Goal: Communication & Community: Share content

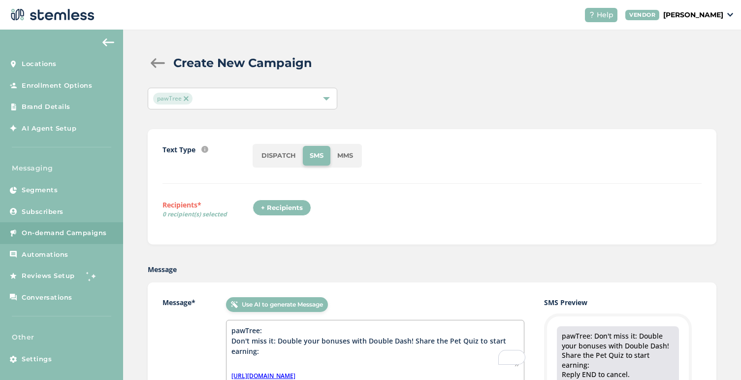
scroll to position [99, 0]
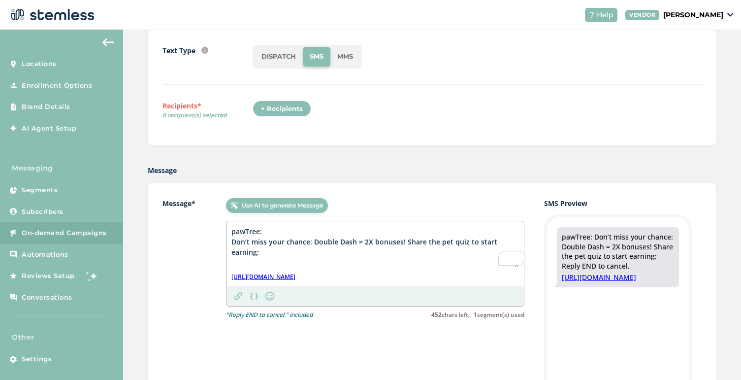
click at [443, 243] on textarea "pawTree: Don’t miss your chance: Double Dash = 2X bonuses! Share the pet quiz t…" at bounding box center [375, 246] width 288 height 41
drag, startPoint x: 314, startPoint y: 240, endPoint x: 560, endPoint y: 246, distance: 246.3
click at [560, 246] on div "Message* Use AI to generate Message pawTree: Don’t miss your chance: Double Das…" at bounding box center [431, 348] width 539 height 301
paste textarea "your bonuses with Double Dash"
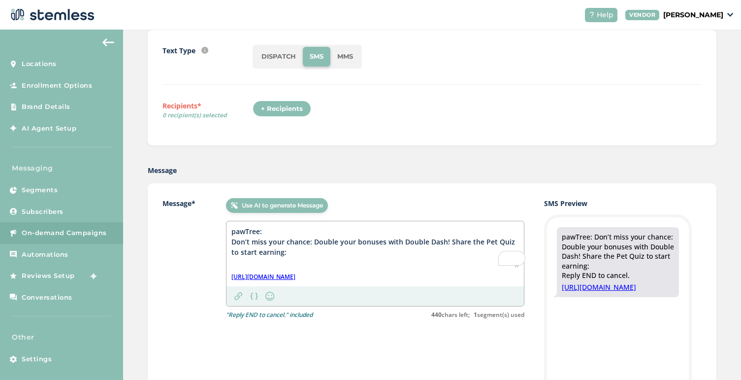
type textarea "pawTree: Don’t miss your chance: Double your bonuses with Double Dash! Share th…"
click at [376, 192] on div "Message* Use AI to generate Message pawTree: Don’t miss your chance: Double you…" at bounding box center [432, 348] width 569 height 330
click at [295, 277] on link "[URL][DOMAIN_NAME]" at bounding box center [263, 276] width 64 height 9
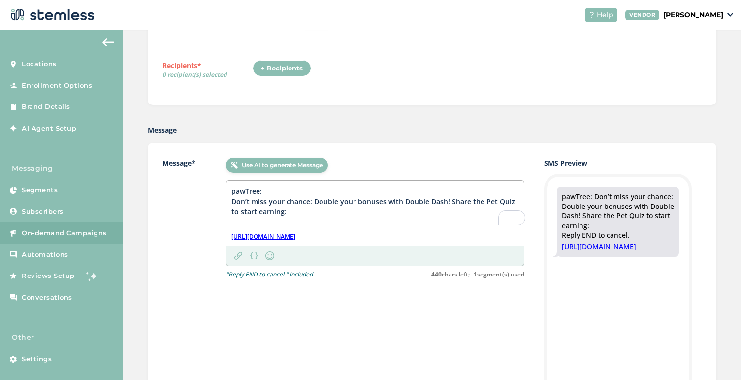
scroll to position [26, 0]
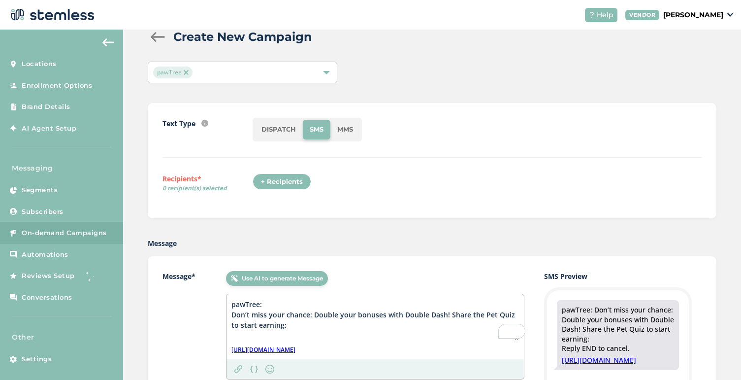
click at [277, 181] on div "+ Recipients" at bounding box center [282, 181] width 59 height 17
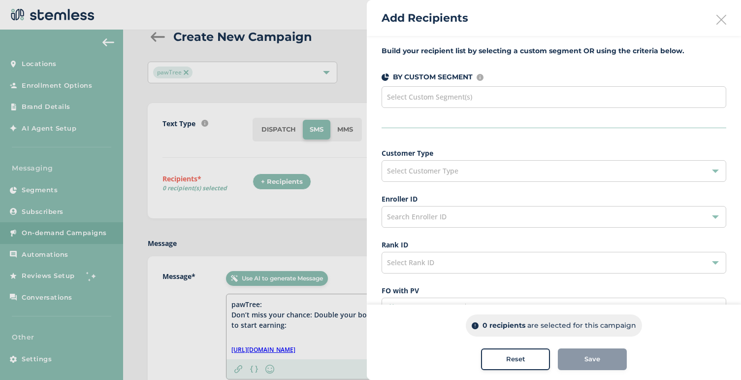
click at [453, 95] on span "Select Custom Segment(s)" at bounding box center [429, 96] width 85 height 9
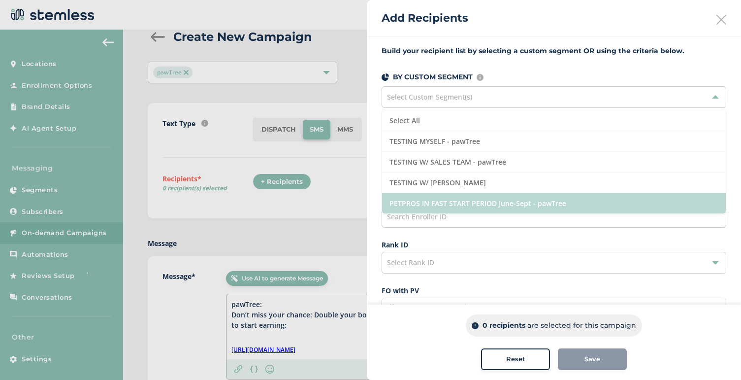
click at [441, 203] on li "PETPROS IN FAST START PERIOD June-Sept - pawTree" at bounding box center [554, 203] width 344 height 20
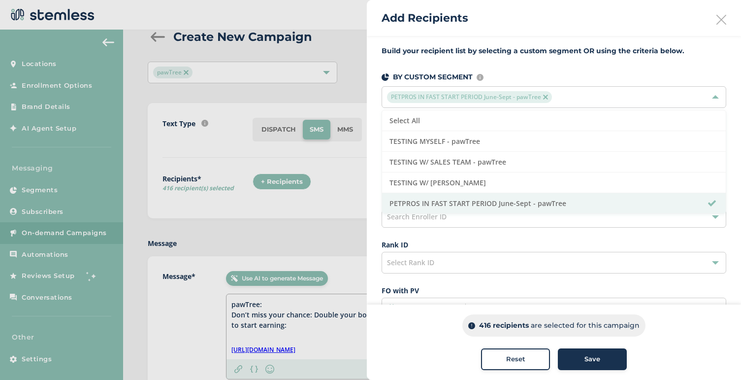
click at [602, 363] on div "Save" at bounding box center [592, 359] width 53 height 10
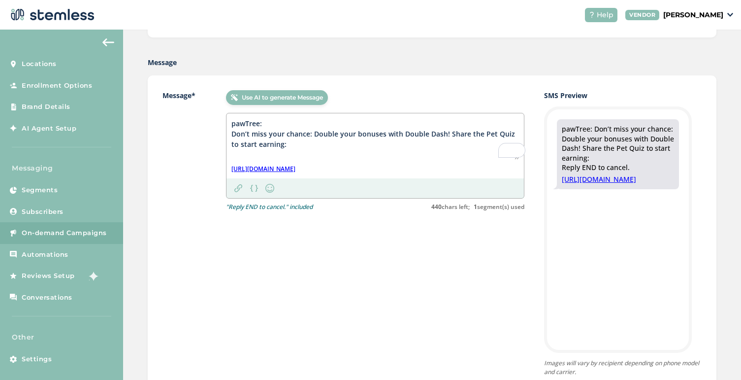
scroll to position [200, 0]
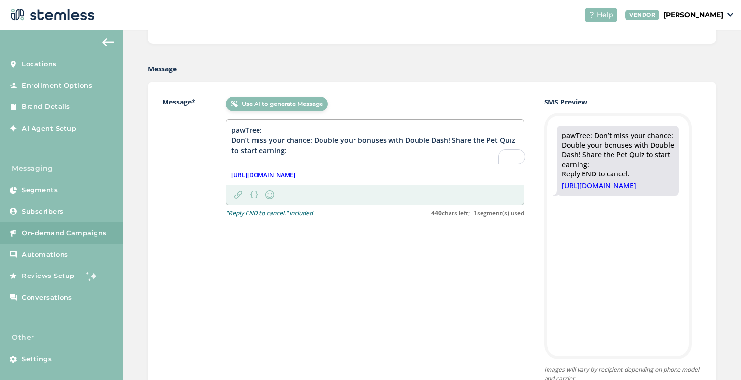
click at [312, 141] on textarea "pawTree: Don’t miss your chance: Double your bonuses with Double Dash! Share th…" at bounding box center [375, 145] width 288 height 41
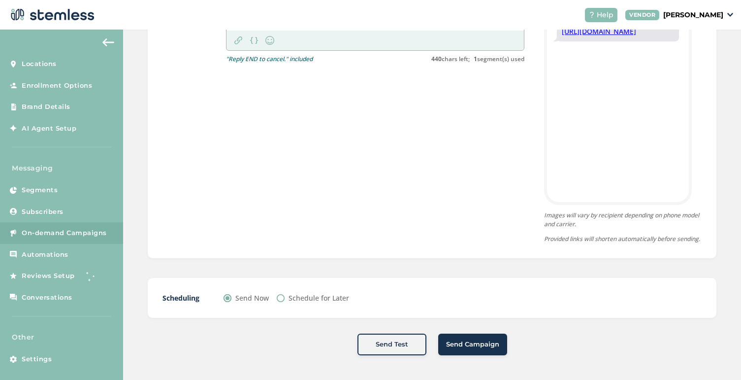
scroll to position [363, 0]
click at [290, 301] on label "Schedule for Later" at bounding box center [319, 297] width 61 height 10
click at [285, 301] on input "Schedule for Later" at bounding box center [281, 298] width 8 height 8
radio input "true"
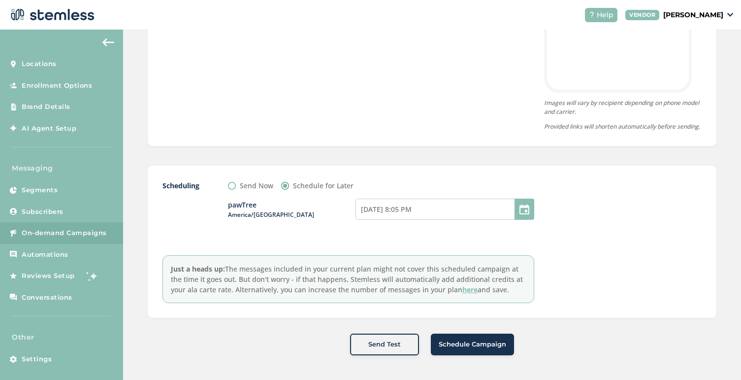
scroll to position [476, 0]
click at [402, 210] on input "[DATE] 8:05 PM" at bounding box center [444, 208] width 179 height 21
select select "18"
select select "5"
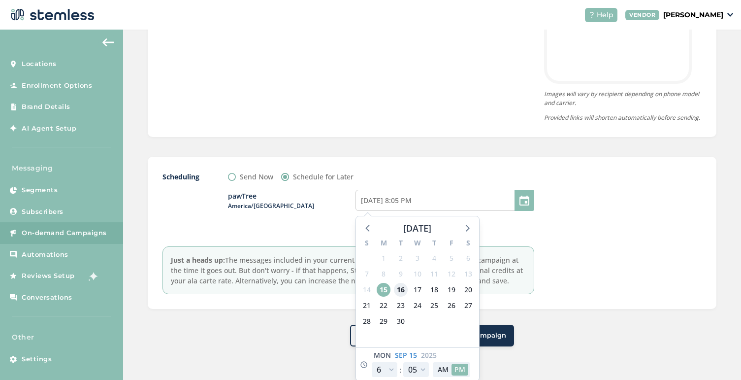
click at [396, 296] on span "16" at bounding box center [401, 290] width 14 height 14
click at [443, 375] on button "AM" at bounding box center [443, 368] width 17 height 11
type input "[DATE] 8:05 AM"
click at [383, 377] on select "12 1 2 3 4 5 6 7 8 9 10 11" at bounding box center [385, 369] width 26 height 15
select select "9"
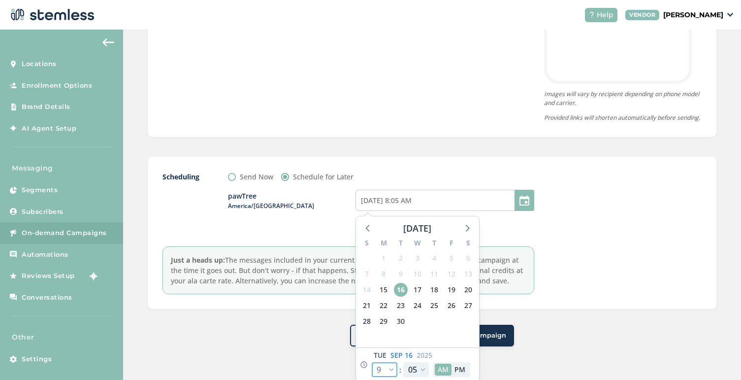
click at [372, 371] on select "12 1 2 3 4 5 6 7 8 9 10 11" at bounding box center [385, 369] width 26 height 15
type input "[DATE] 11:05 AM"
select select "9"
click at [421, 375] on select "00 05 10 15 20 25 30 35 40 45 50 55" at bounding box center [416, 369] width 26 height 15
select select "0"
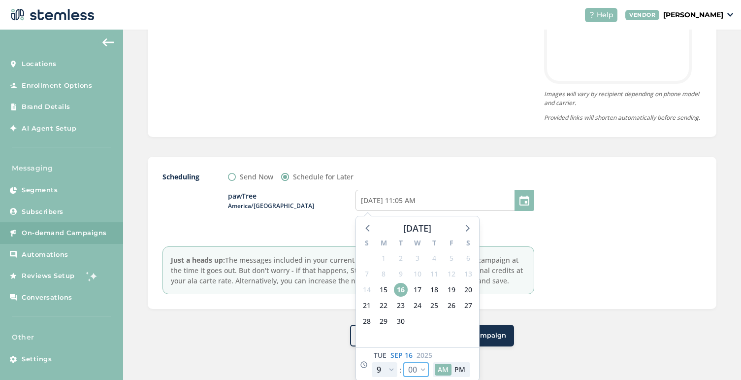
click at [403, 371] on select "00 05 10 15 20 25 30 35 40 45 50 55" at bounding box center [416, 369] width 26 height 15
type input "[DATE] 11:00 AM"
select select "0"
click at [599, 235] on div at bounding box center [628, 232] width 148 height 123
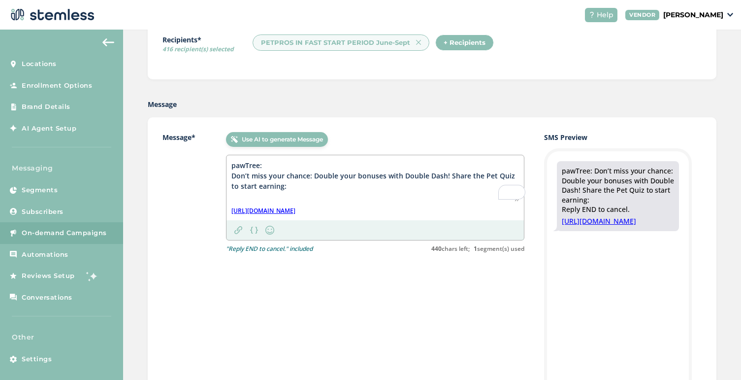
scroll to position [161, 0]
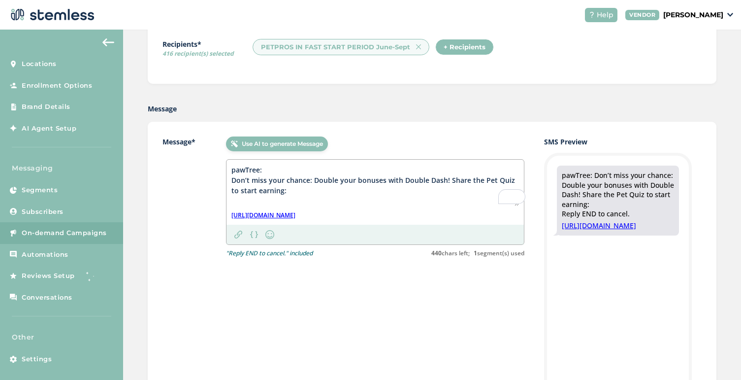
click at [295, 214] on link "[URL][DOMAIN_NAME]" at bounding box center [263, 215] width 64 height 9
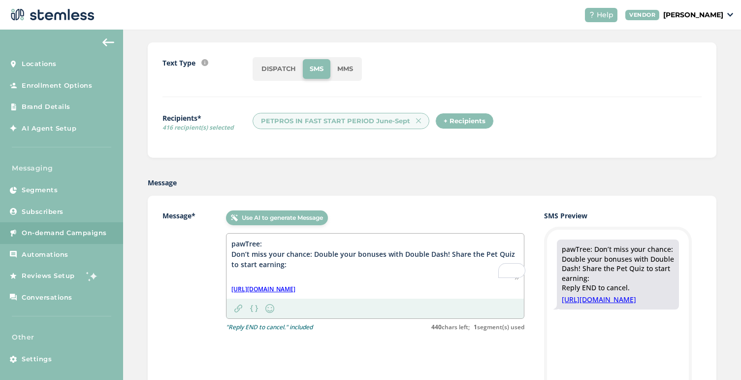
scroll to position [50, 0]
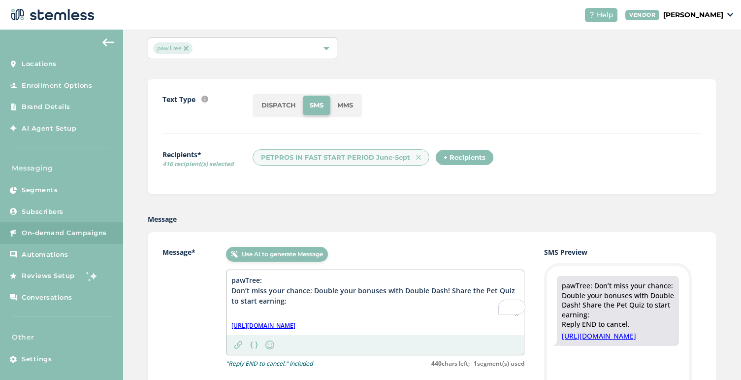
click at [448, 159] on div "+ Recipients" at bounding box center [464, 157] width 59 height 17
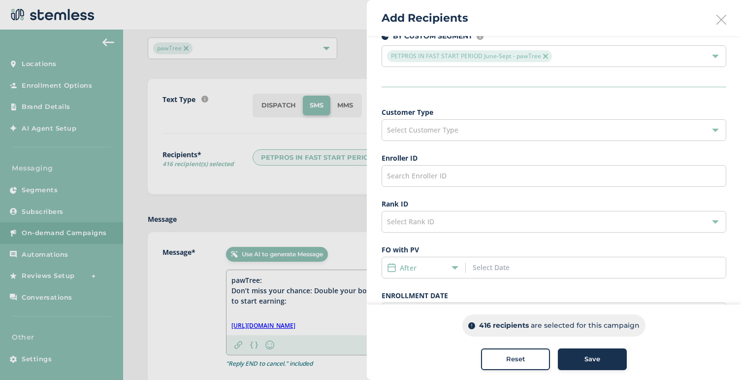
scroll to position [76, 0]
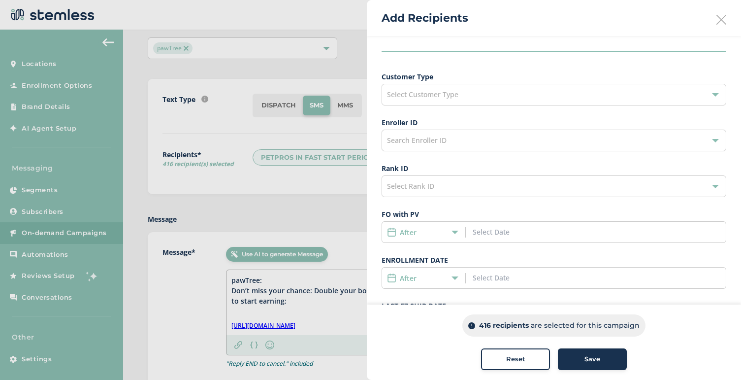
click at [478, 98] on div "Select Customer Type" at bounding box center [554, 95] width 345 height 22
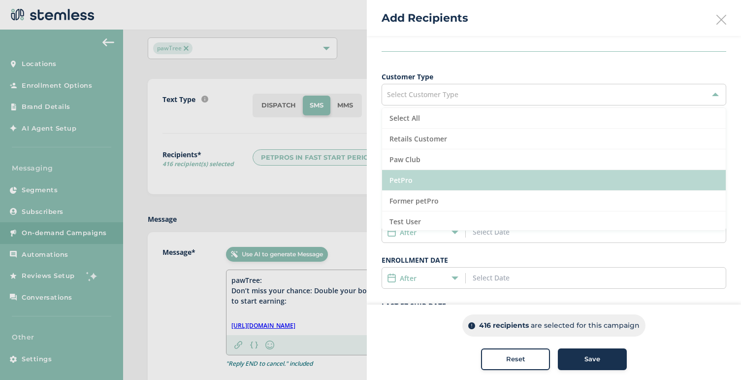
click at [421, 177] on li "PetPro" at bounding box center [554, 180] width 344 height 21
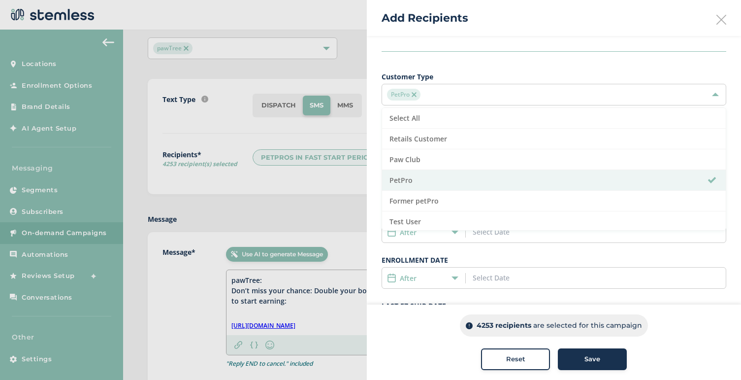
click at [489, 72] on label "Customer Type" at bounding box center [554, 76] width 345 height 10
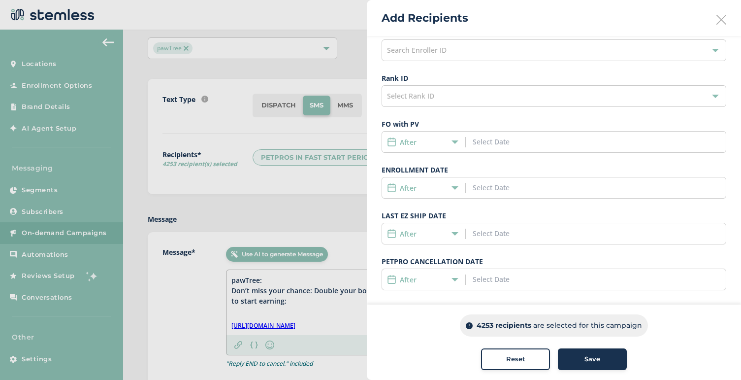
scroll to position [170, 0]
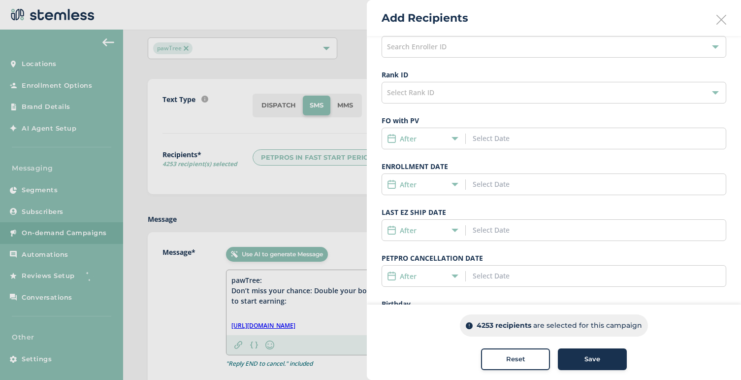
click at [442, 175] on div "After" at bounding box center [554, 184] width 345 height 22
click at [445, 182] on div "After" at bounding box center [421, 184] width 68 height 10
click at [413, 204] on li "After" at bounding box center [423, 203] width 83 height 18
click at [478, 186] on input at bounding box center [517, 184] width 89 height 10
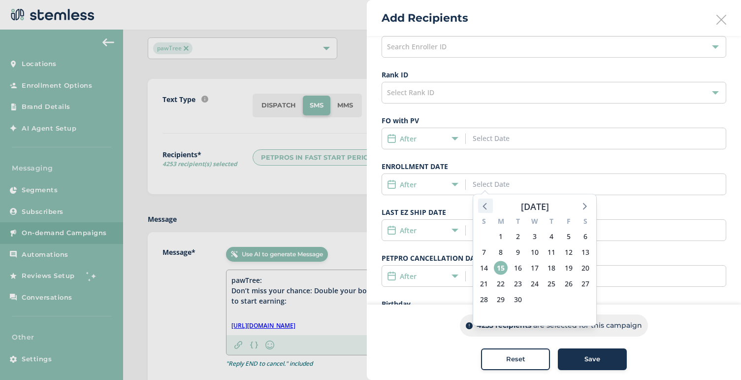
click at [488, 206] on icon at bounding box center [485, 205] width 13 height 13
click at [486, 236] on span "1" at bounding box center [484, 236] width 14 height 14
type input "[DATE]"
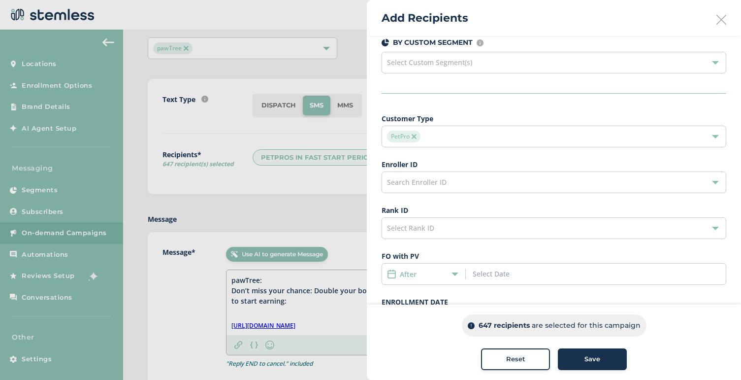
scroll to position [0, 0]
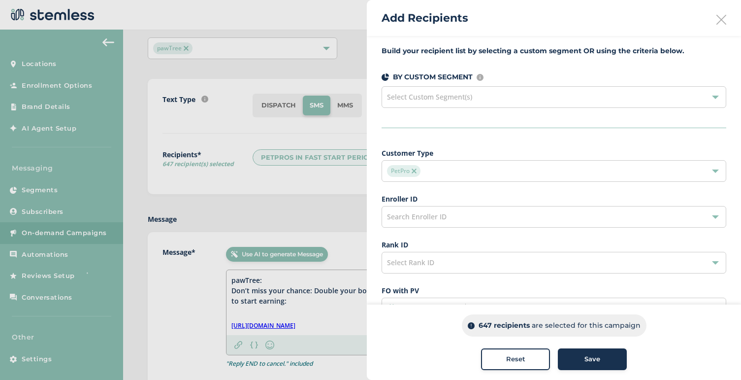
click at [585, 362] on span "Save" at bounding box center [592, 359] width 16 height 10
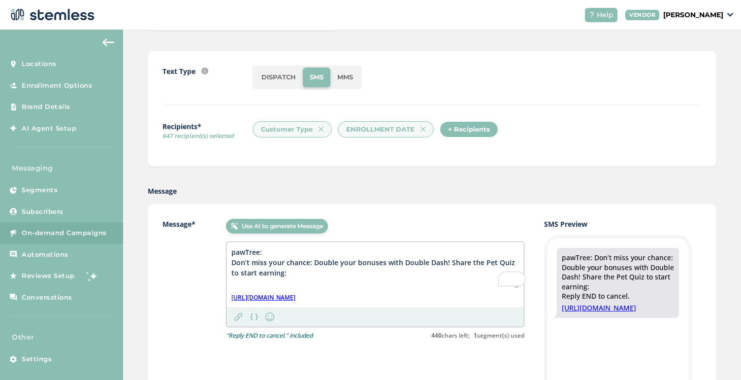
scroll to position [21, 0]
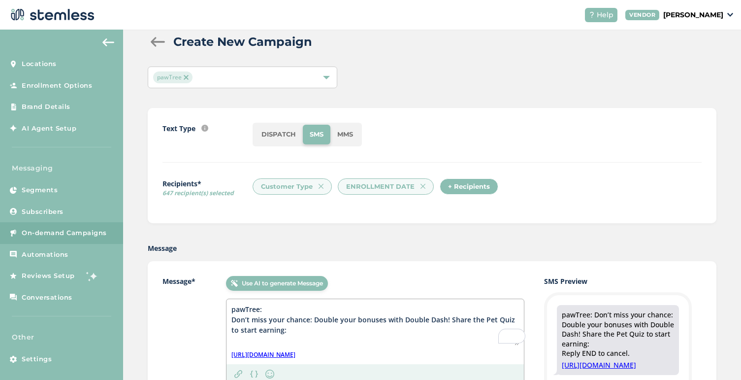
click at [292, 190] on div "Customer Type" at bounding box center [292, 186] width 79 height 17
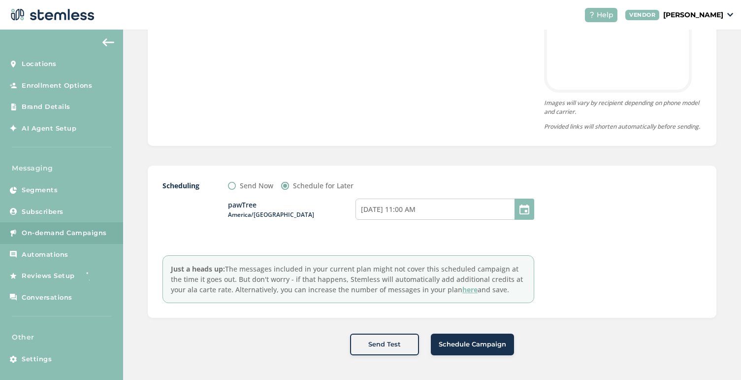
scroll to position [476, 0]
click at [476, 349] on button "Schedule Campaign" at bounding box center [472, 344] width 83 height 22
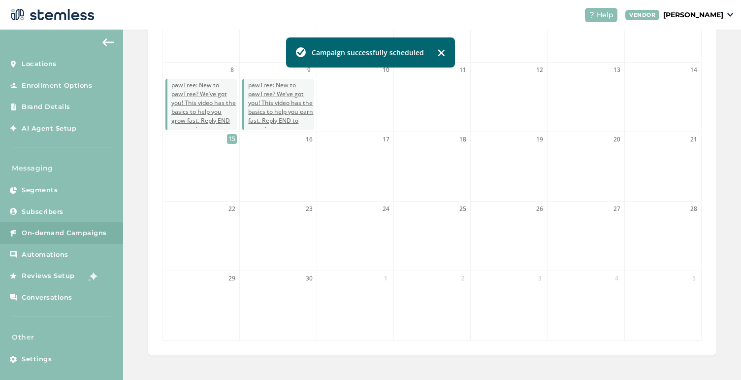
scroll to position [287, 0]
click at [443, 52] on img at bounding box center [441, 53] width 8 height 8
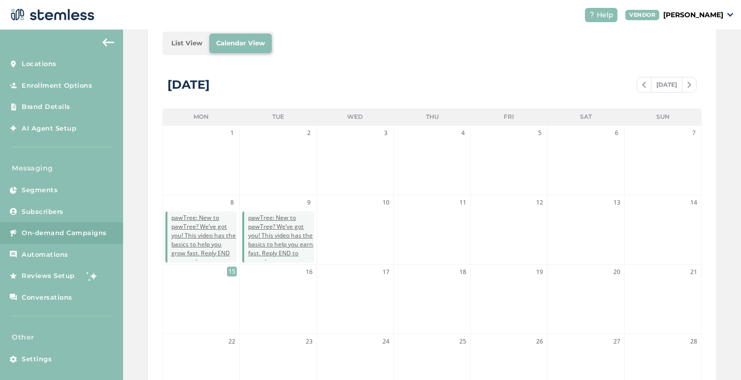
scroll to position [147, 0]
